Goal: Transaction & Acquisition: Book appointment/travel/reservation

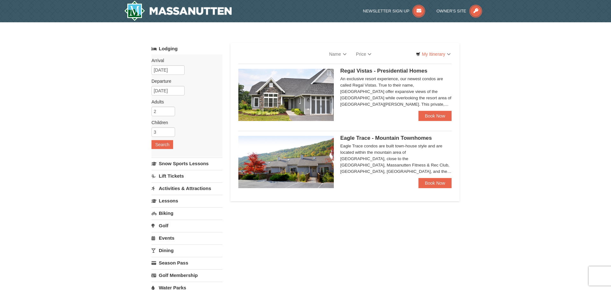
select select "10"
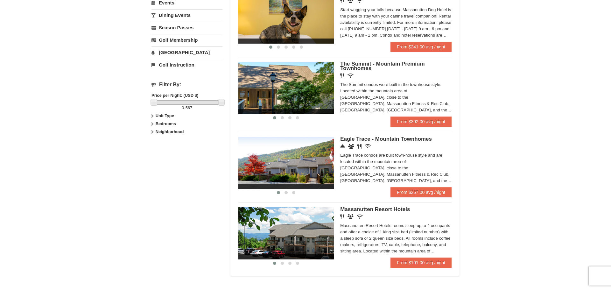
scroll to position [254, 0]
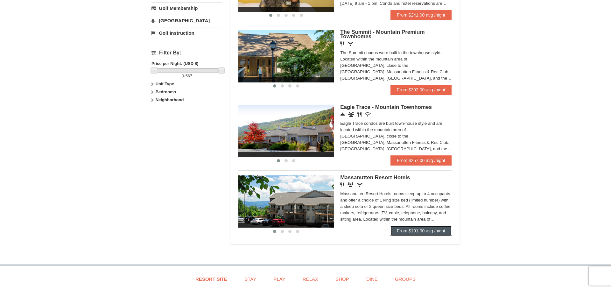
click at [407, 231] on link "From $191.00 avg /night" at bounding box center [420, 230] width 61 height 10
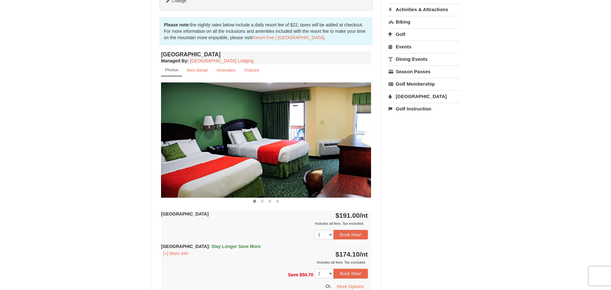
scroll to position [223, 0]
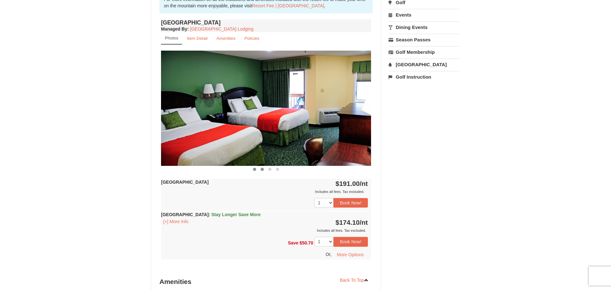
click at [263, 169] on span at bounding box center [261, 169] width 3 height 3
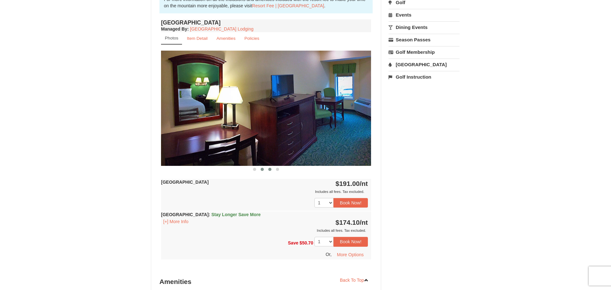
click at [270, 168] on span at bounding box center [269, 169] width 3 height 3
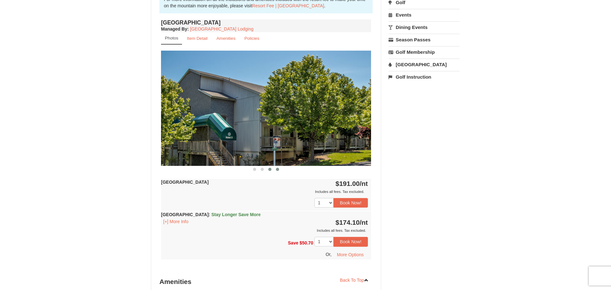
click at [276, 168] on span at bounding box center [277, 169] width 3 height 3
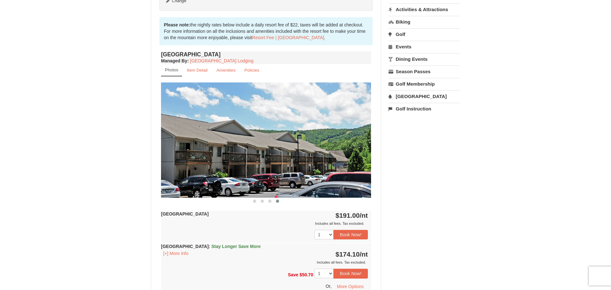
scroll to position [159, 0]
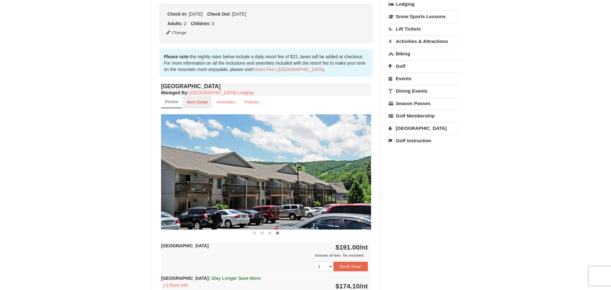
click at [194, 100] on small "Item Detail" at bounding box center [197, 102] width 21 height 5
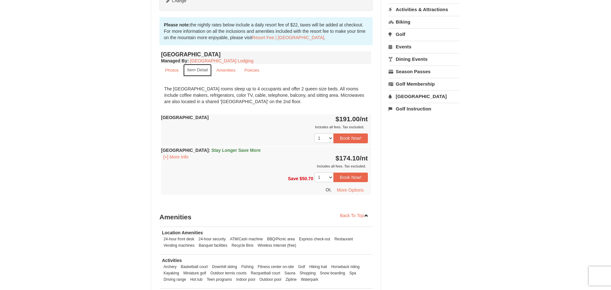
scroll to position [0, 0]
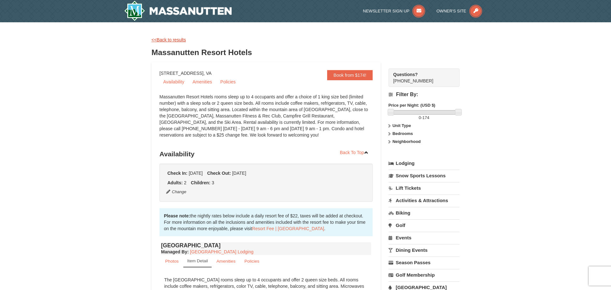
click at [164, 40] on link "<<Back to results" at bounding box center [168, 39] width 34 height 5
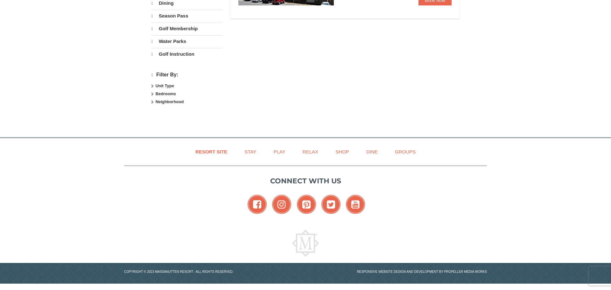
select select "10"
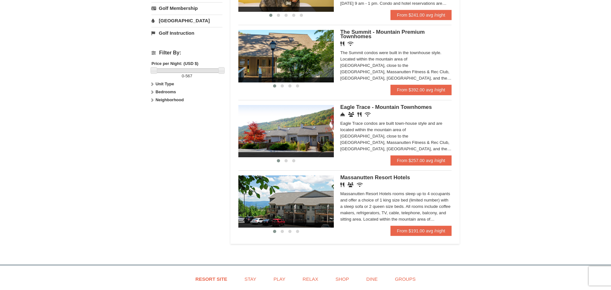
scroll to position [223, 0]
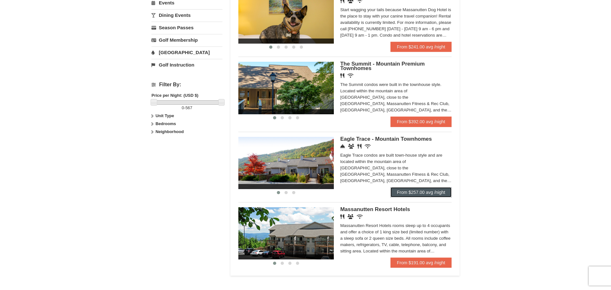
click at [403, 190] on link "From $257.00 avg /night" at bounding box center [420, 192] width 61 height 10
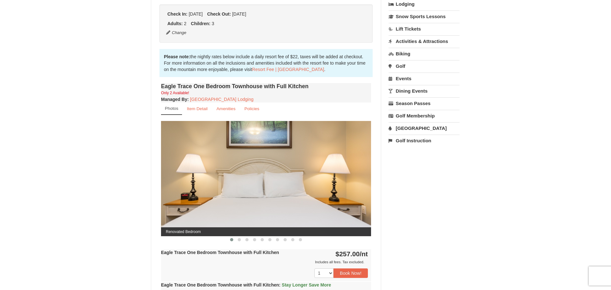
scroll to position [191, 0]
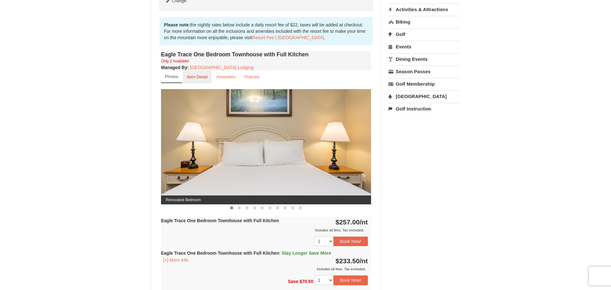
click at [197, 78] on small "Item Detail" at bounding box center [197, 76] width 21 height 5
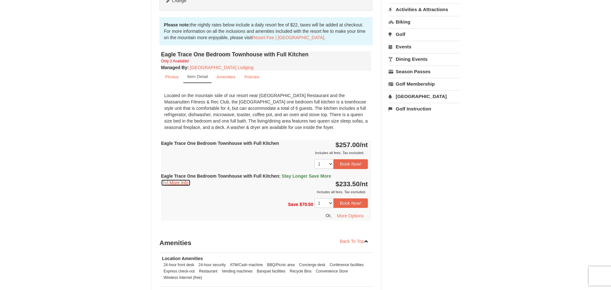
click at [181, 184] on button "[+] More Info" at bounding box center [176, 182] width 30 height 7
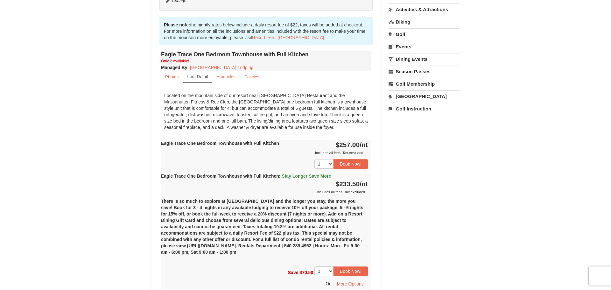
scroll to position [254, 0]
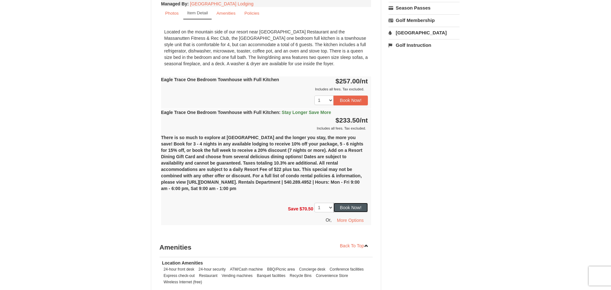
click at [344, 208] on button "Book Now!" at bounding box center [350, 208] width 34 height 10
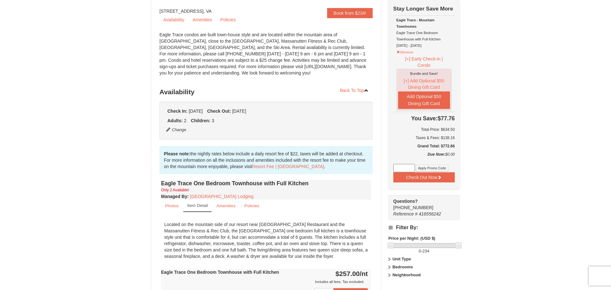
scroll to position [0, 0]
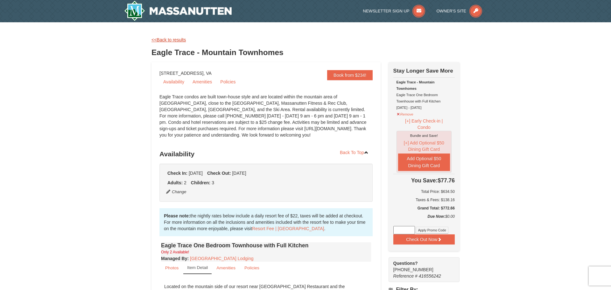
click at [163, 38] on link "<<Back to results" at bounding box center [168, 39] width 34 height 5
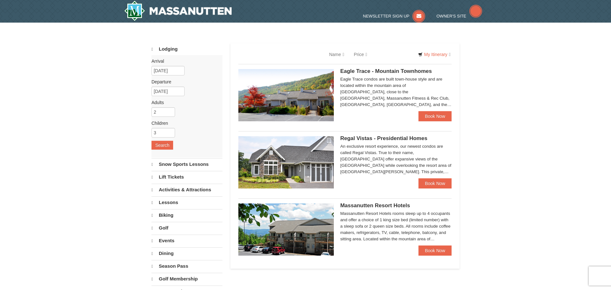
select select "10"
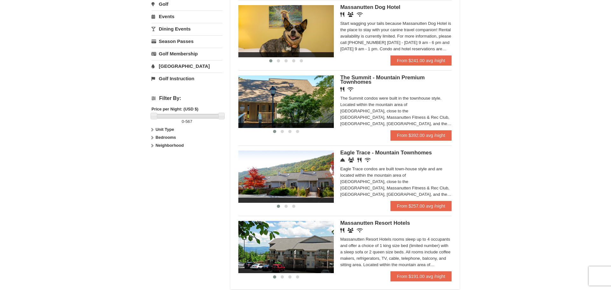
scroll to position [223, 0]
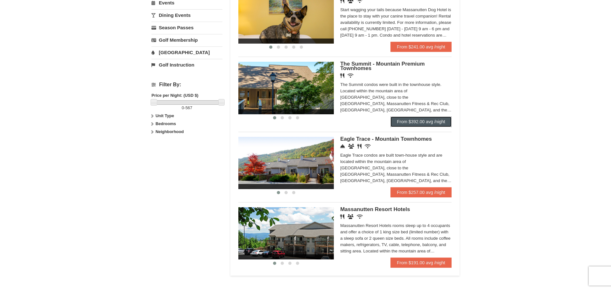
click at [412, 121] on link "From $392.00 avg /night" at bounding box center [420, 121] width 61 height 10
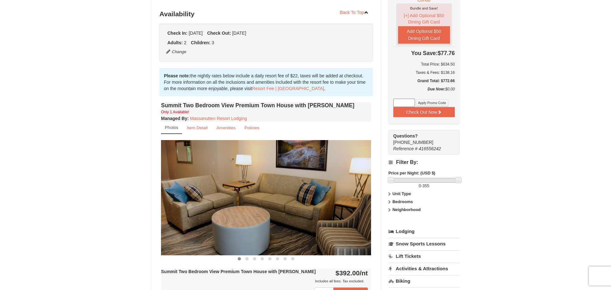
scroll to position [159, 0]
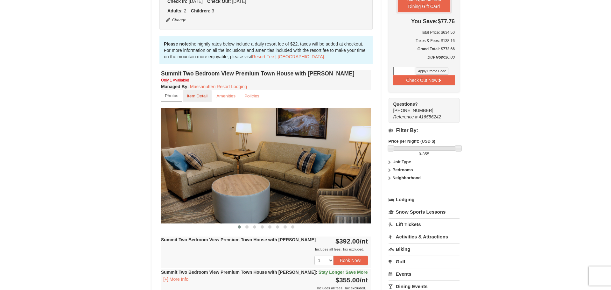
click at [195, 95] on small "Item Detail" at bounding box center [197, 95] width 21 height 5
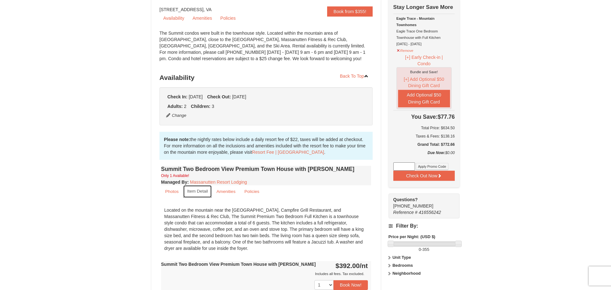
scroll to position [127, 0]
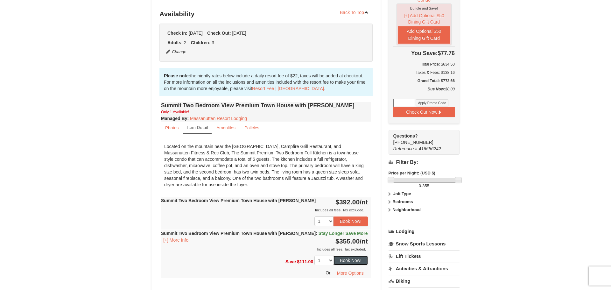
click at [345, 260] on button "Book Now!" at bounding box center [350, 260] width 34 height 10
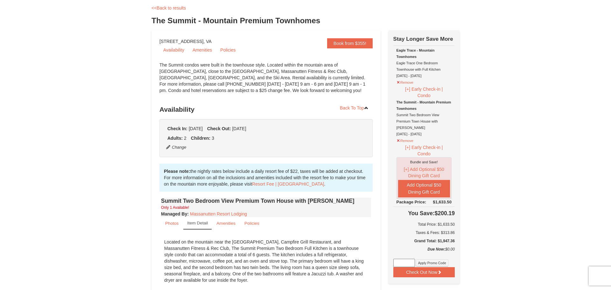
scroll to position [0, 0]
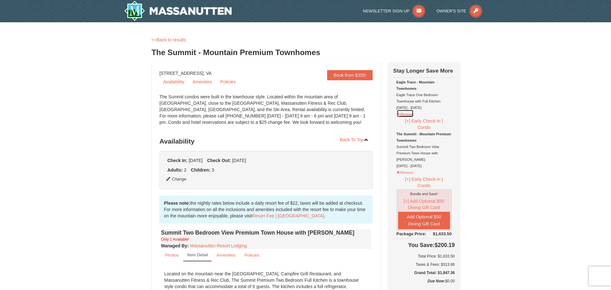
click at [403, 114] on button "Remove" at bounding box center [404, 113] width 17 height 8
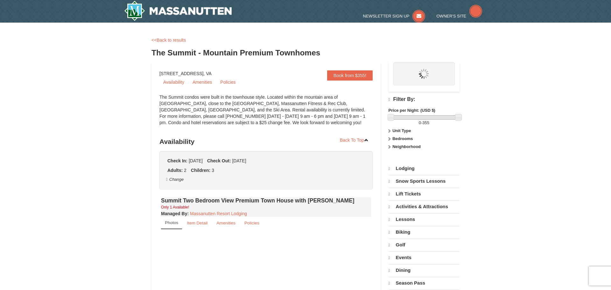
select select "10"
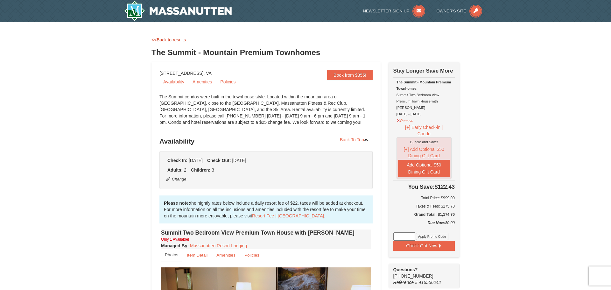
click at [167, 37] on link "<<Back to results" at bounding box center [168, 39] width 34 height 5
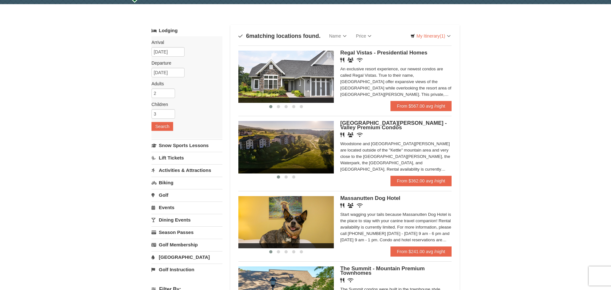
scroll to position [145, 0]
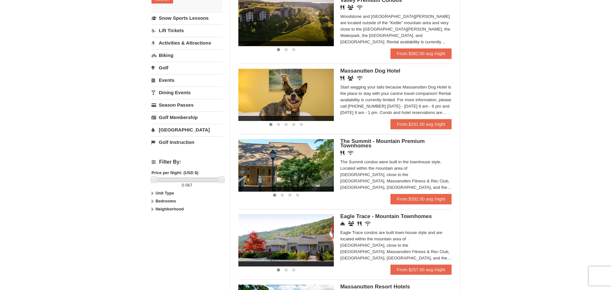
click at [367, 142] on span "The Summit - Mountain Premium Townhomes" at bounding box center [382, 143] width 84 height 10
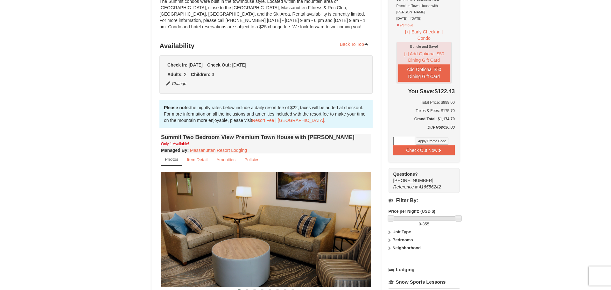
scroll to position [127, 0]
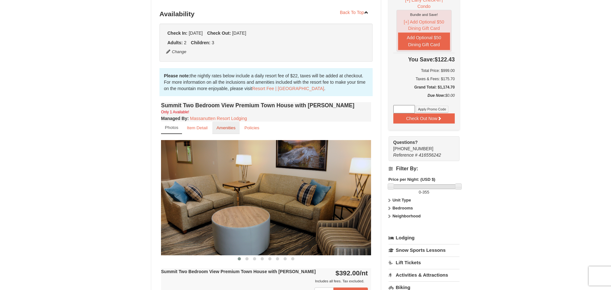
click at [225, 128] on small "Amenities" at bounding box center [225, 127] width 19 height 5
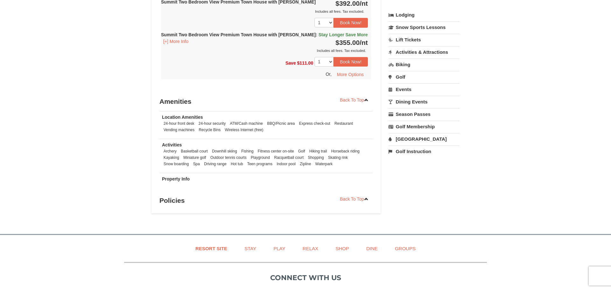
scroll to position [254, 0]
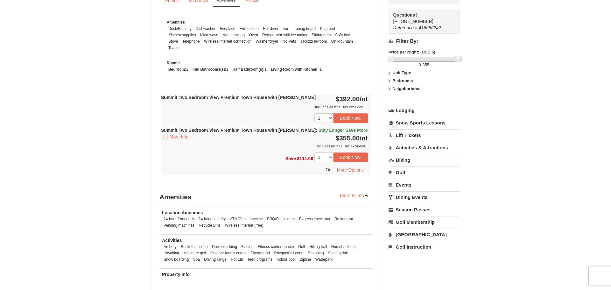
click at [411, 141] on link "Activities & Attractions" at bounding box center [423, 147] width 71 height 12
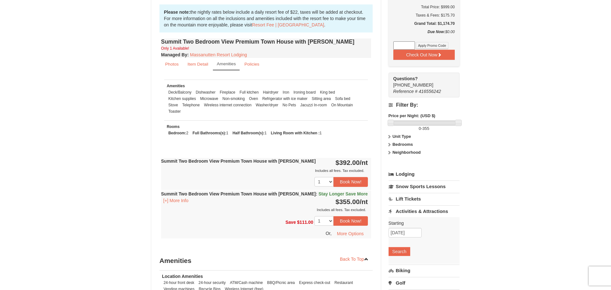
scroll to position [159, 0]
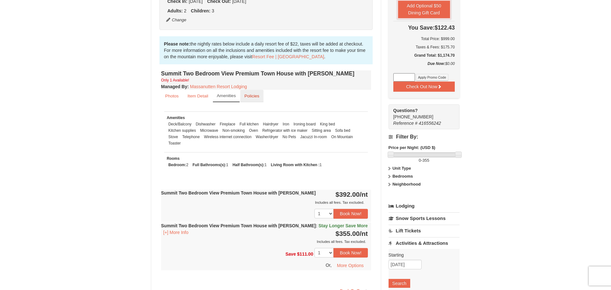
click at [248, 98] on small "Policies" at bounding box center [251, 95] width 15 height 5
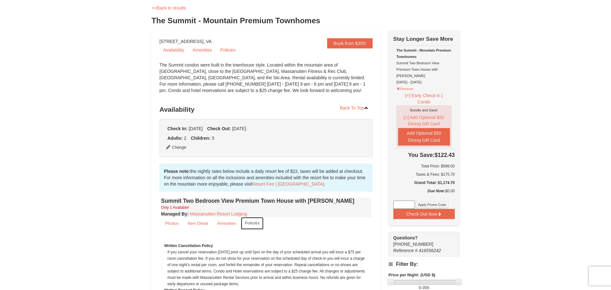
scroll to position [0, 0]
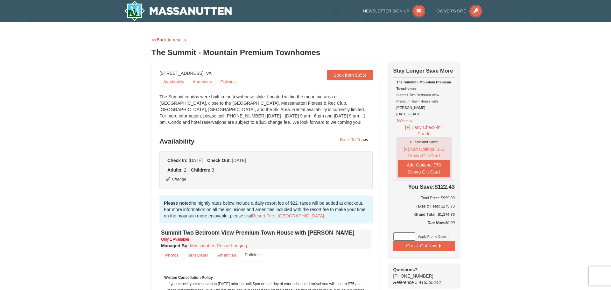
click at [172, 38] on link "<<Back to results" at bounding box center [168, 39] width 34 height 5
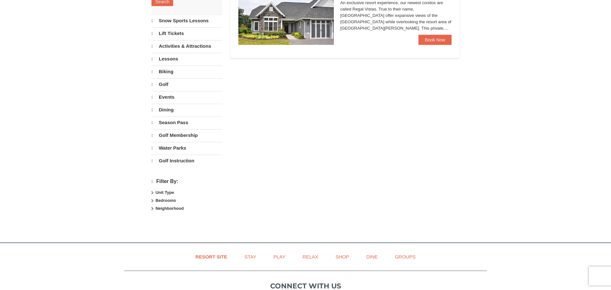
select select "10"
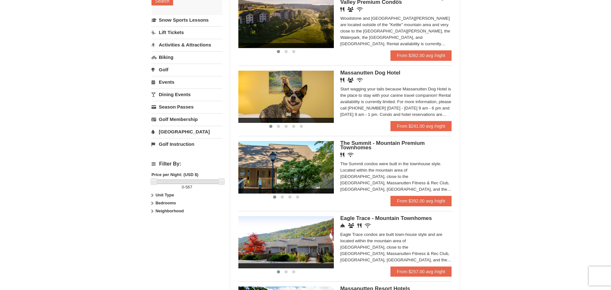
click at [384, 218] on span "Eagle Trace - Mountain Townhomes" at bounding box center [386, 218] width 92 height 6
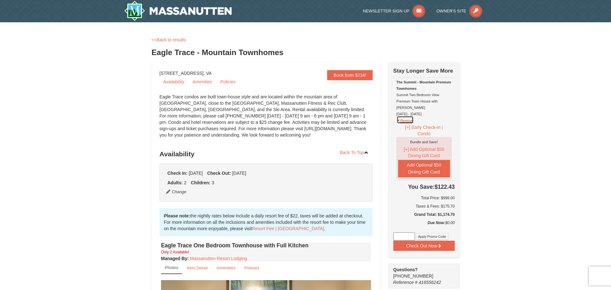
click at [410, 116] on button "Remove" at bounding box center [404, 120] width 17 height 8
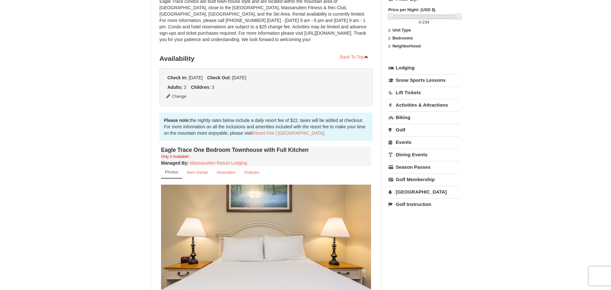
scroll to position [127, 0]
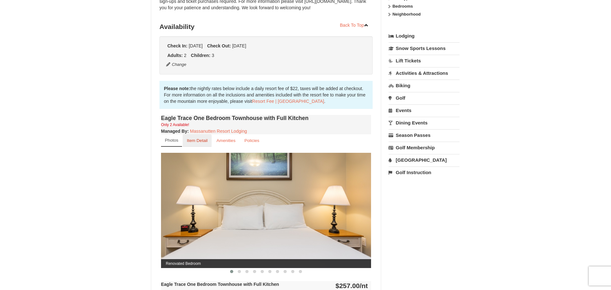
click at [203, 142] on small "Item Detail" at bounding box center [197, 140] width 21 height 5
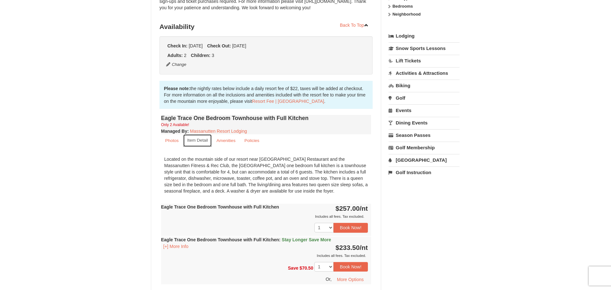
scroll to position [0, 0]
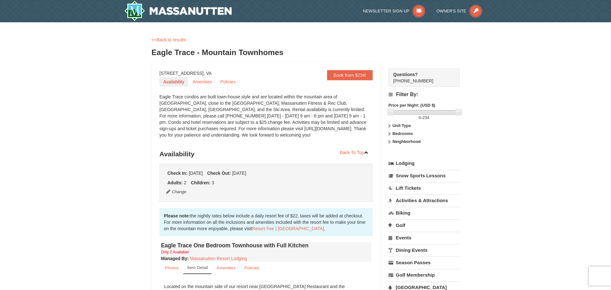
click at [167, 81] on link "Availability" at bounding box center [173, 82] width 29 height 10
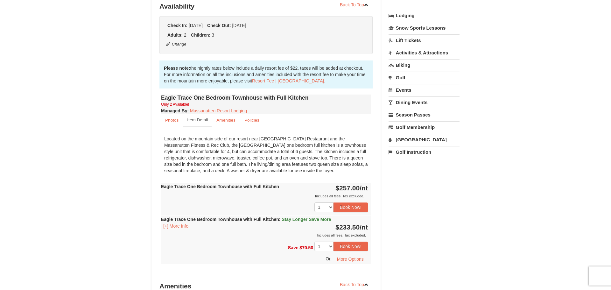
scroll to position [179, 0]
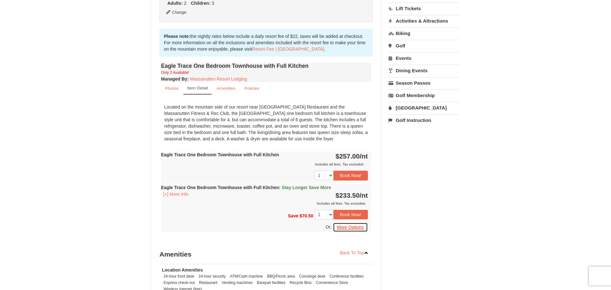
click at [351, 228] on button "More Options" at bounding box center [350, 227] width 35 height 10
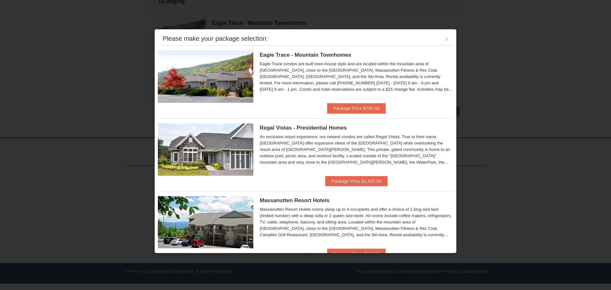
click at [308, 53] on span "Eagle Trace - Mountain Townhomes" at bounding box center [305, 55] width 92 height 6
click at [338, 104] on button "Package Price $700.50" at bounding box center [356, 108] width 59 height 10
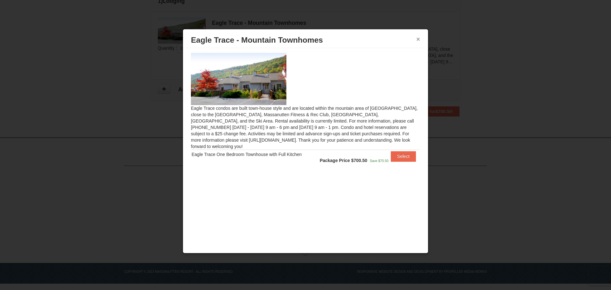
click at [417, 37] on button "×" at bounding box center [418, 39] width 4 height 6
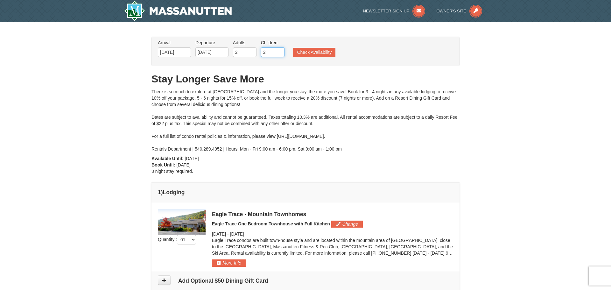
click at [281, 53] on input "2" at bounding box center [273, 52] width 24 height 10
type input "1"
click at [281, 53] on input "1" at bounding box center [273, 52] width 24 height 10
click at [312, 50] on button "Check Availability" at bounding box center [314, 52] width 42 height 9
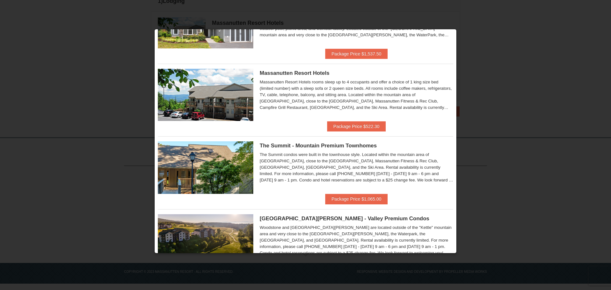
scroll to position [159, 0]
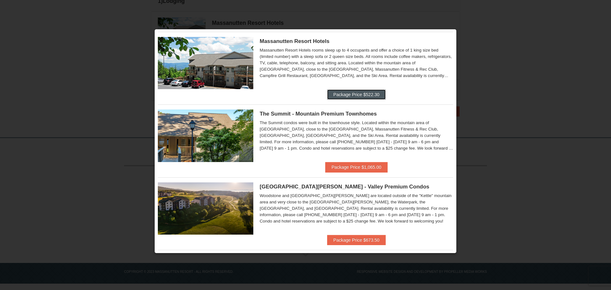
click at [340, 94] on button "Package Price $522.30" at bounding box center [356, 94] width 59 height 10
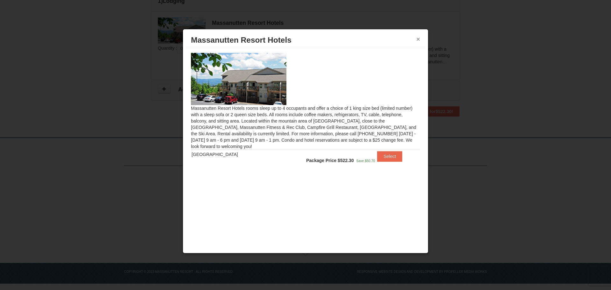
click at [417, 38] on button "×" at bounding box center [418, 39] width 4 height 6
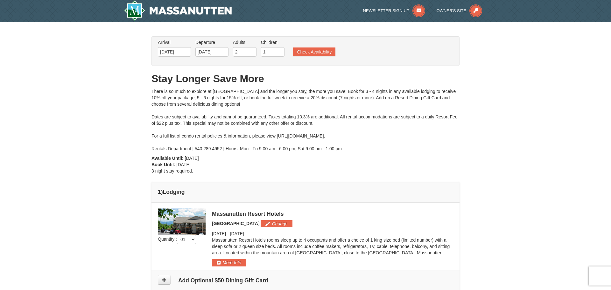
scroll to position [0, 0]
